Goal: Transaction & Acquisition: Purchase product/service

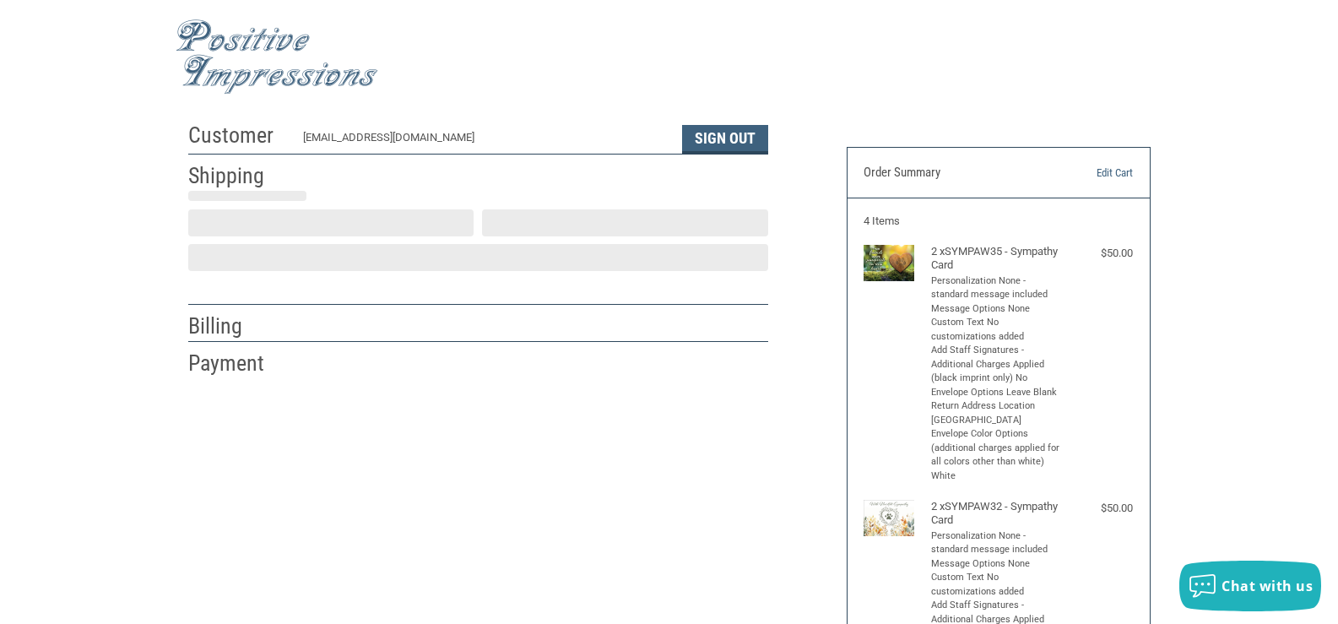
scroll to position [30, 0]
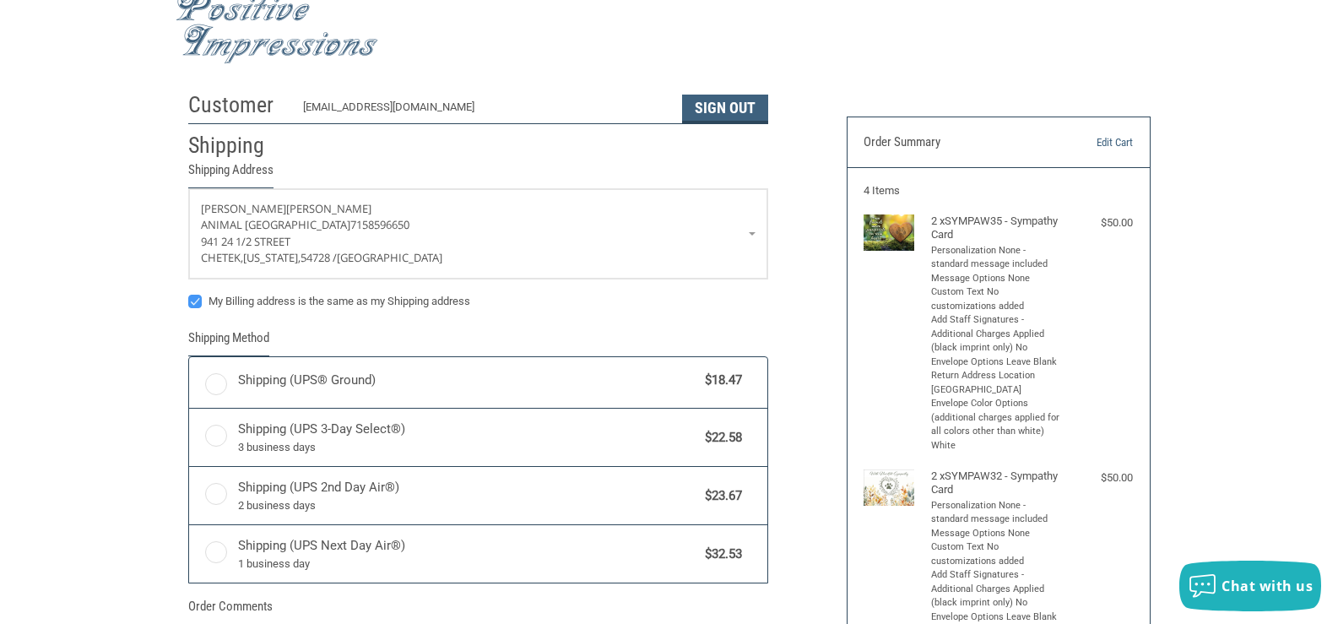
radio input "true"
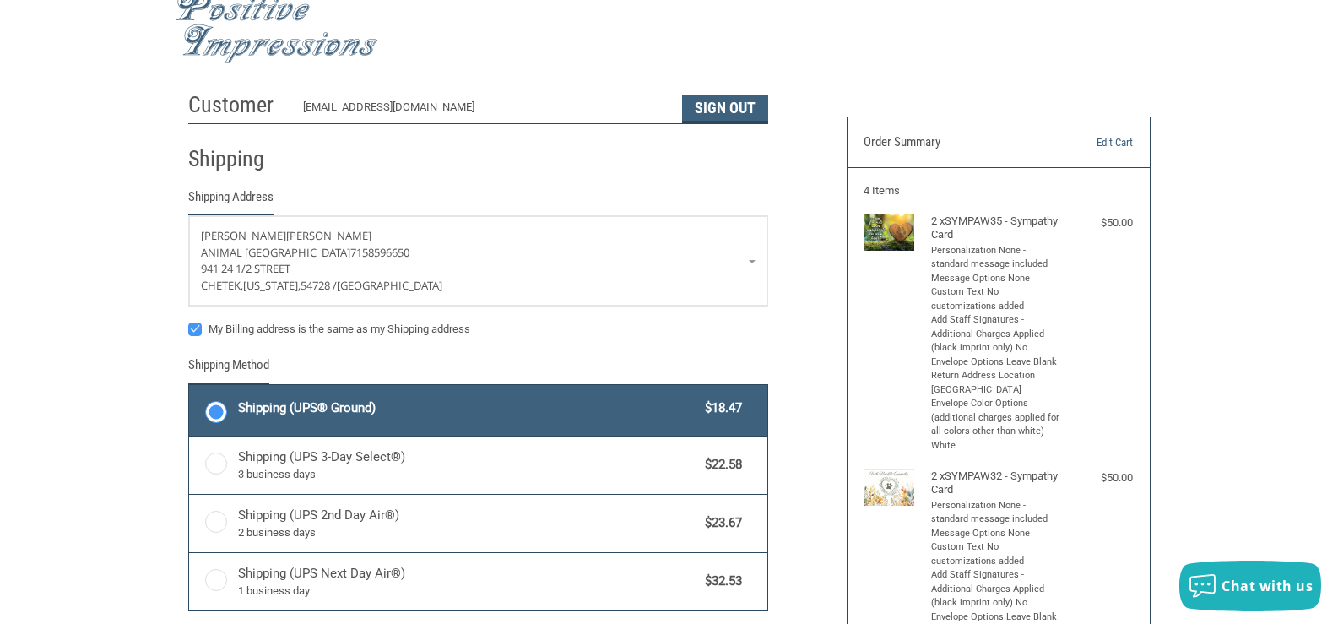
drag, startPoint x: 439, startPoint y: 286, endPoint x: 1118, endPoint y: 65, distance: 714.6
click at [1118, 65] on div at bounding box center [670, 26] width 988 height 97
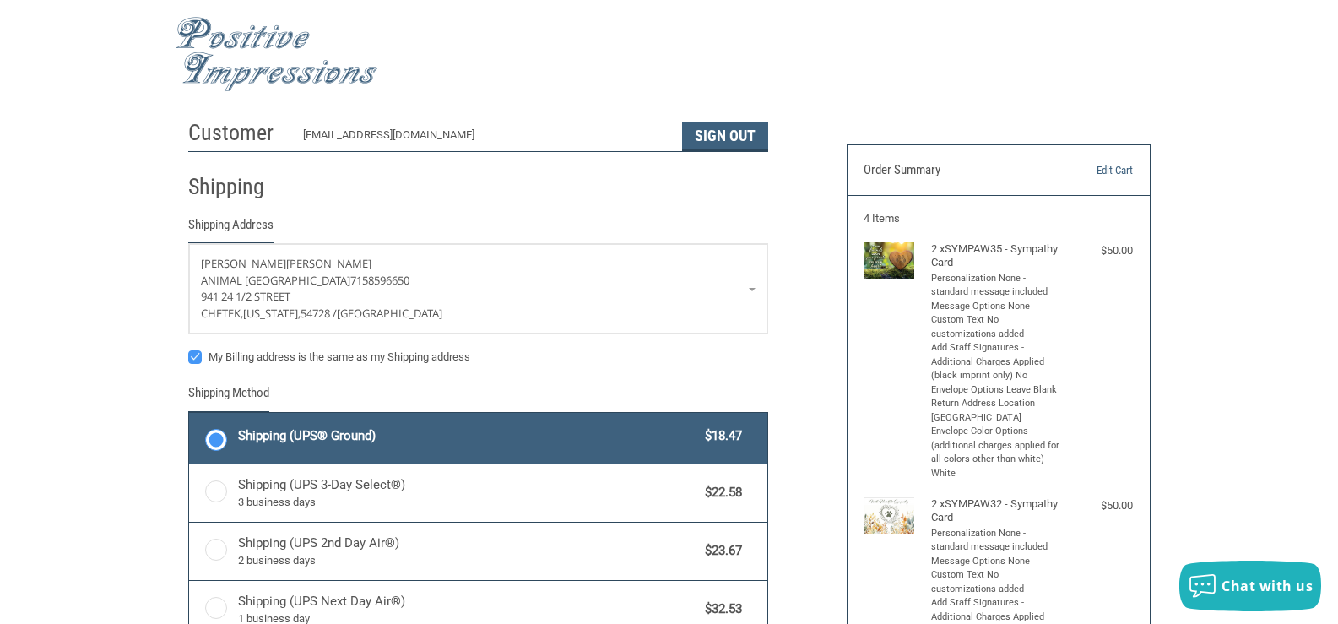
scroll to position [0, 0]
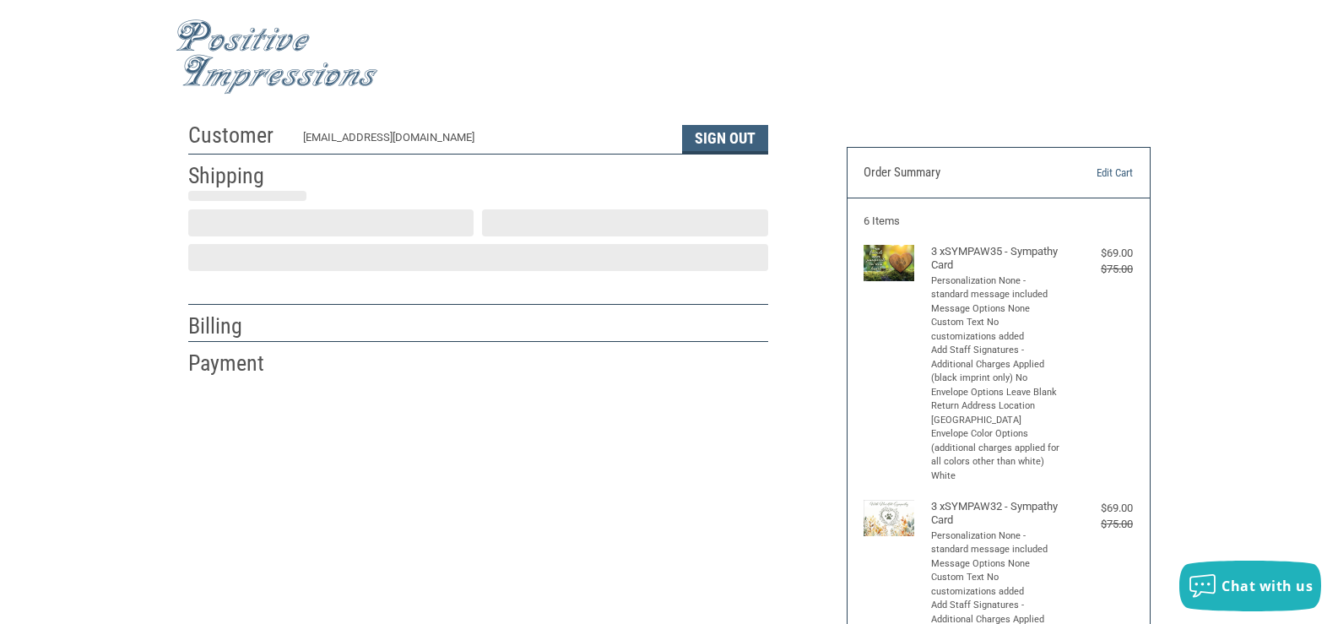
scroll to position [30, 0]
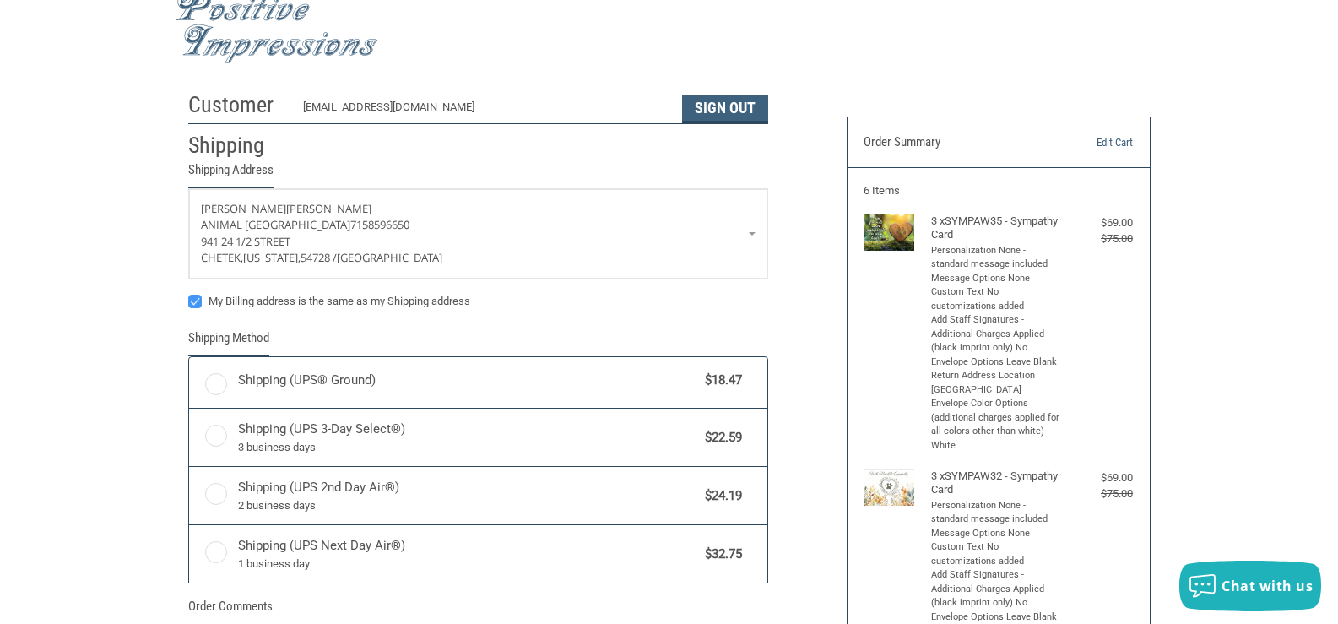
radio input "true"
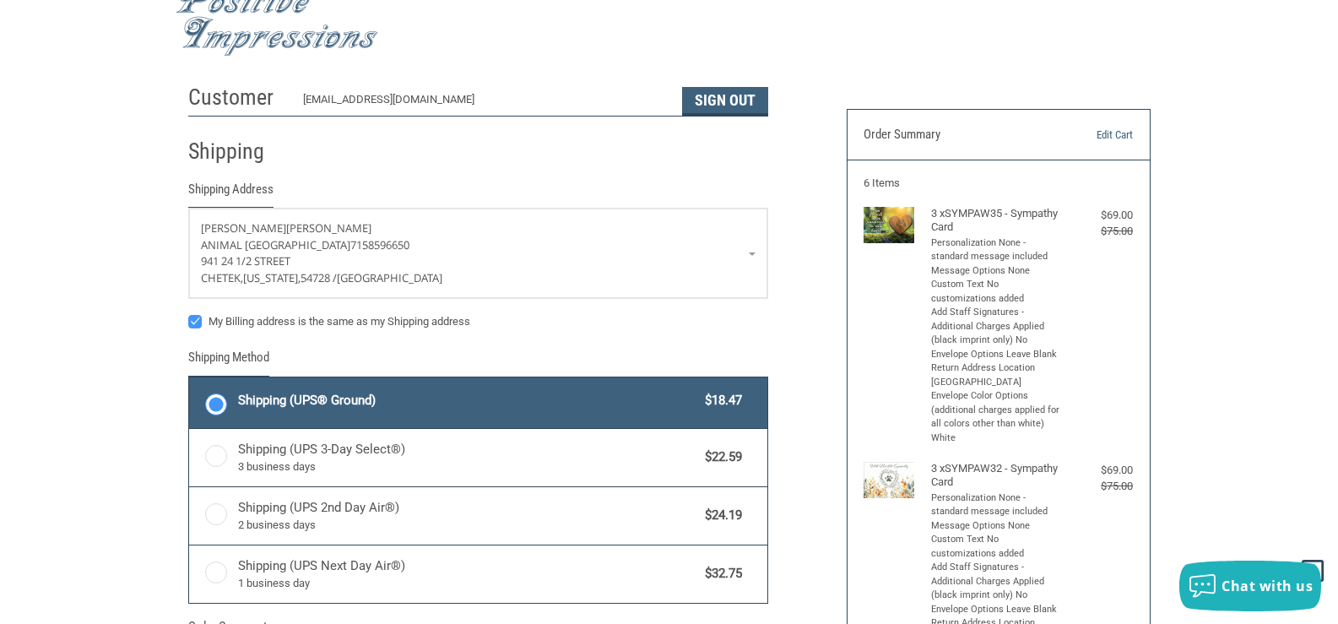
scroll to position [0, 0]
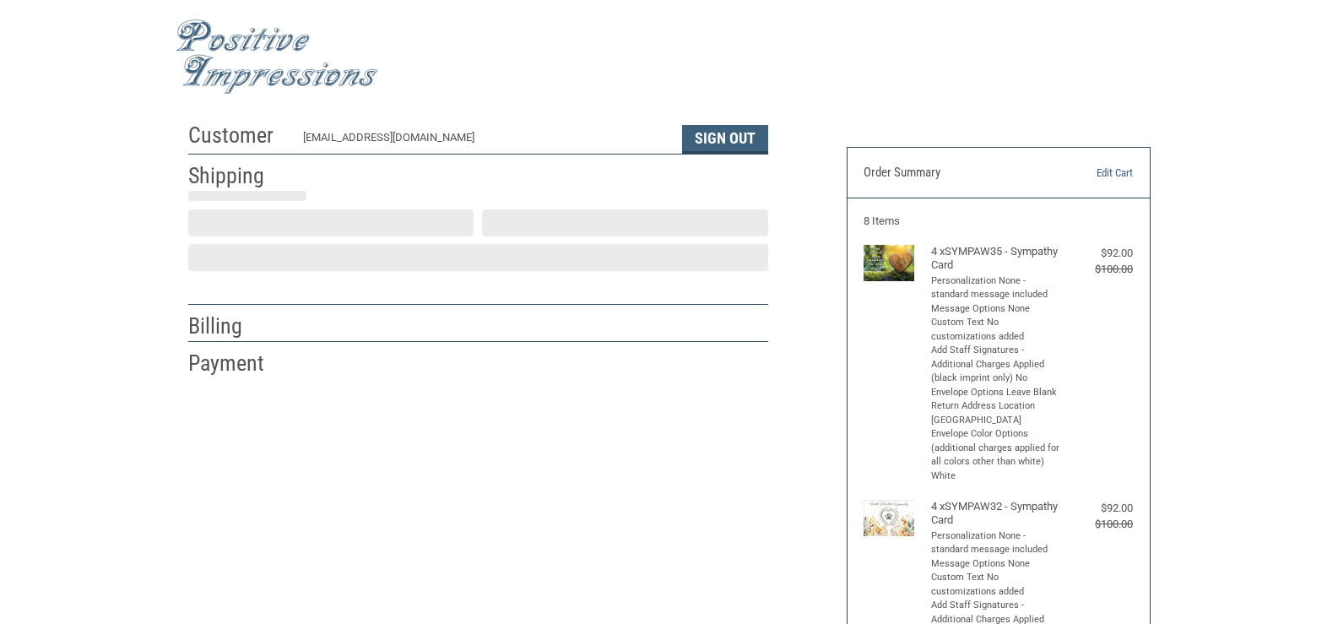
scroll to position [30, 0]
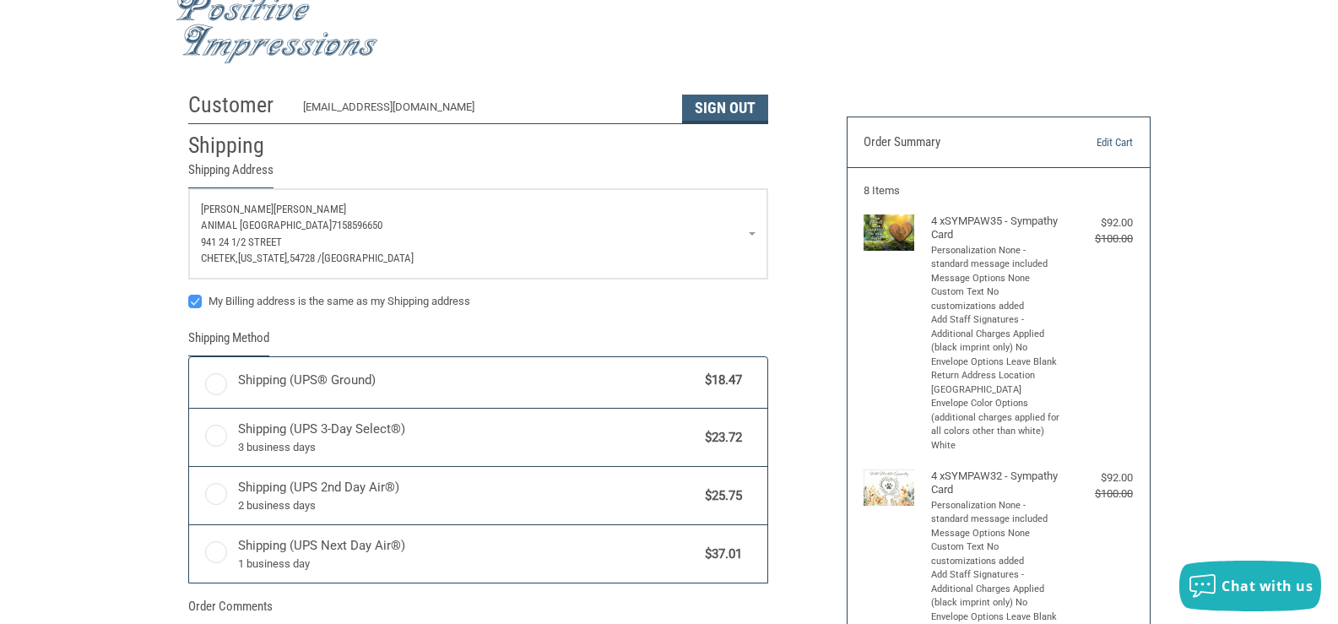
radio input "true"
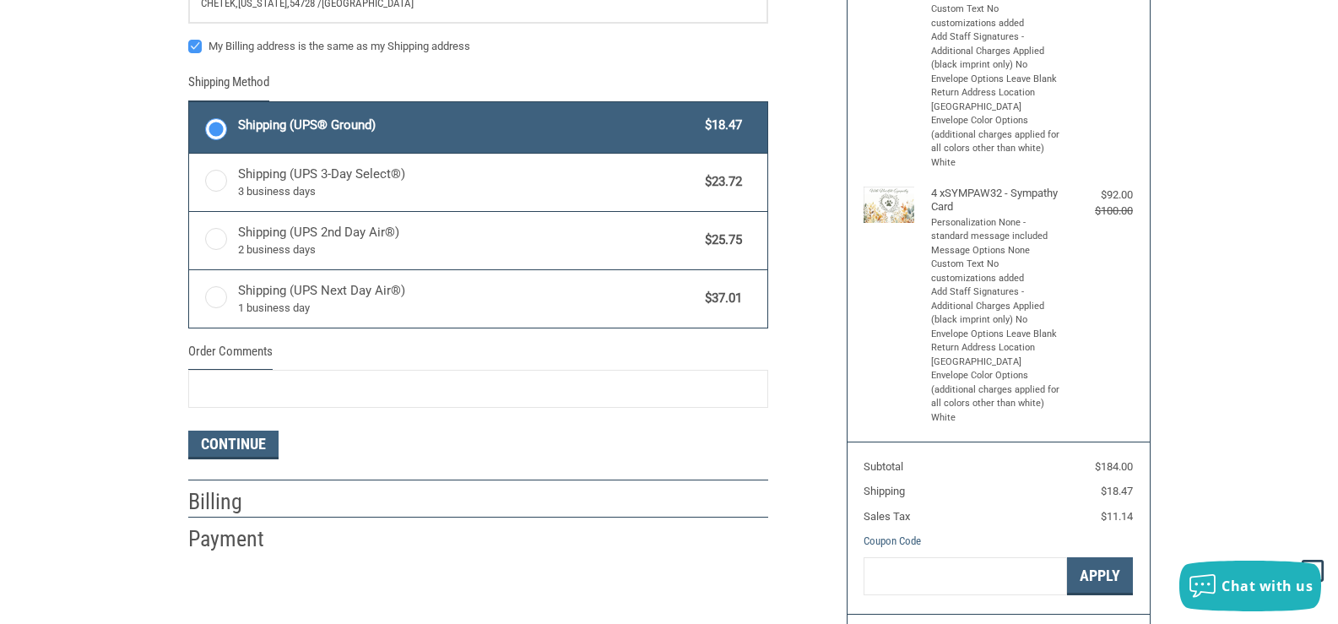
scroll to position [321, 0]
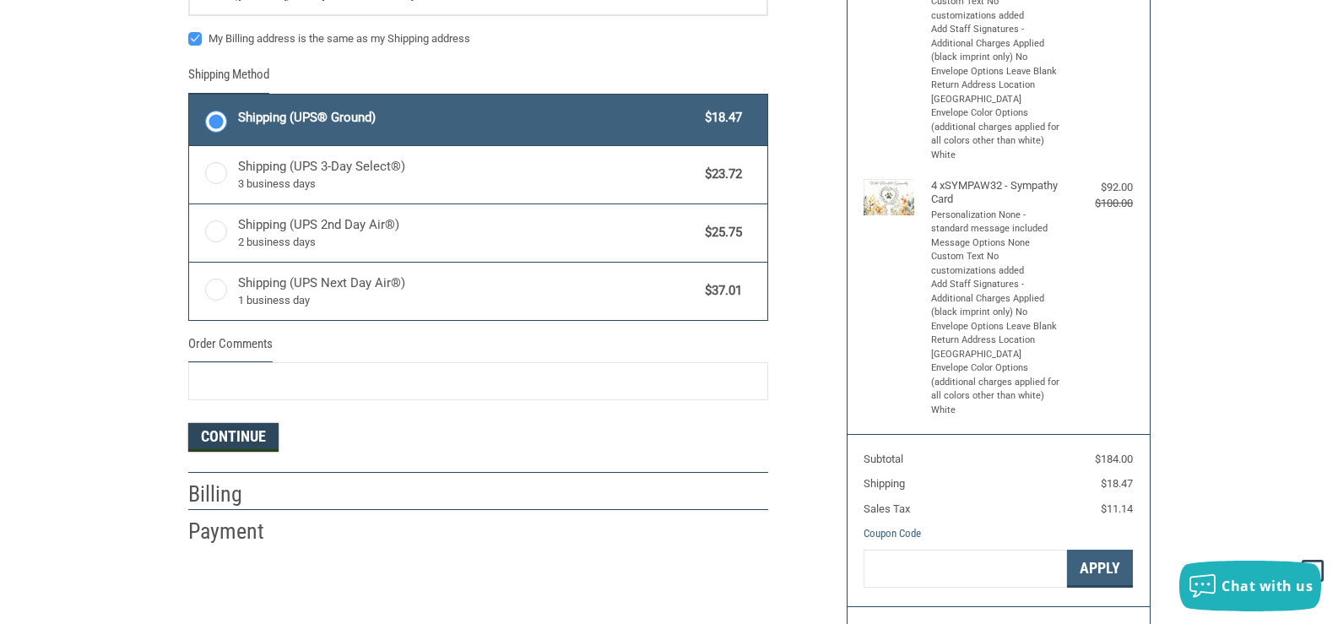
click at [214, 441] on button "Continue" at bounding box center [233, 437] width 90 height 29
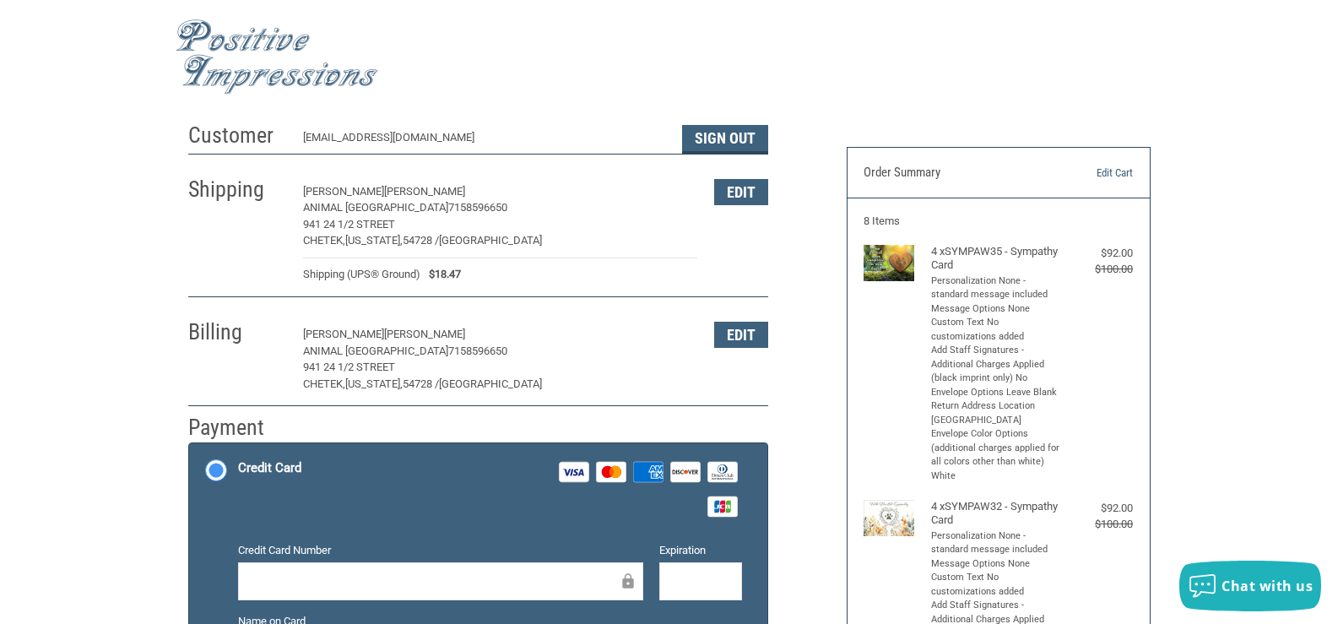
scroll to position [283, 0]
